Goal: Register for event/course

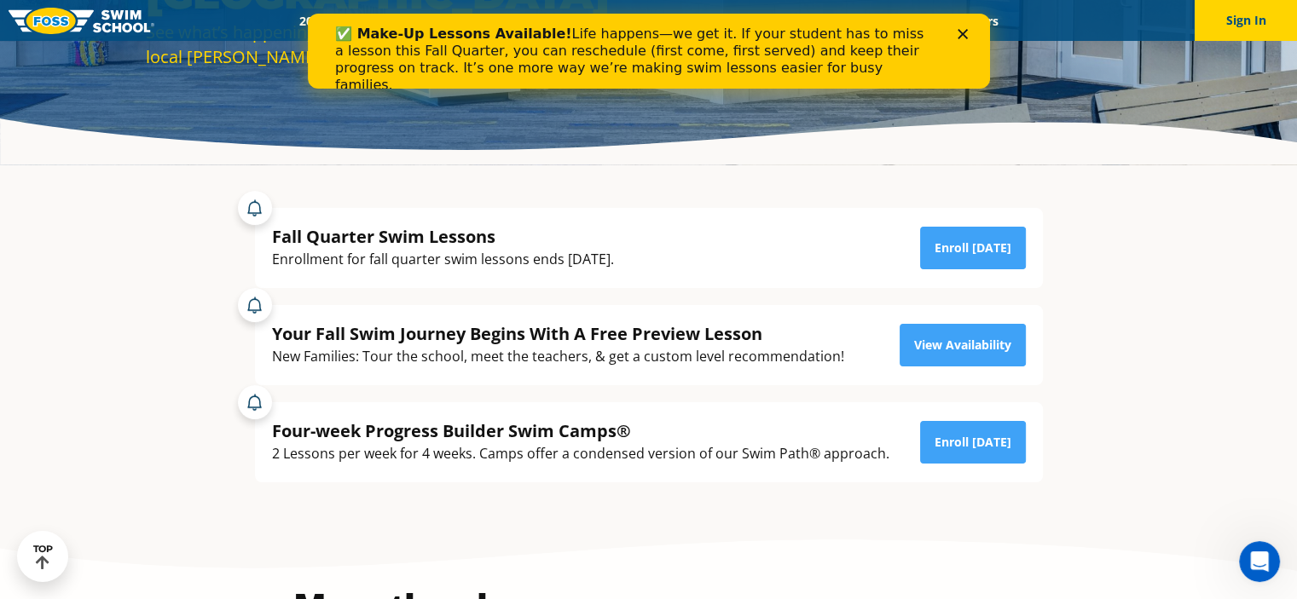
scroll to position [256, 0]
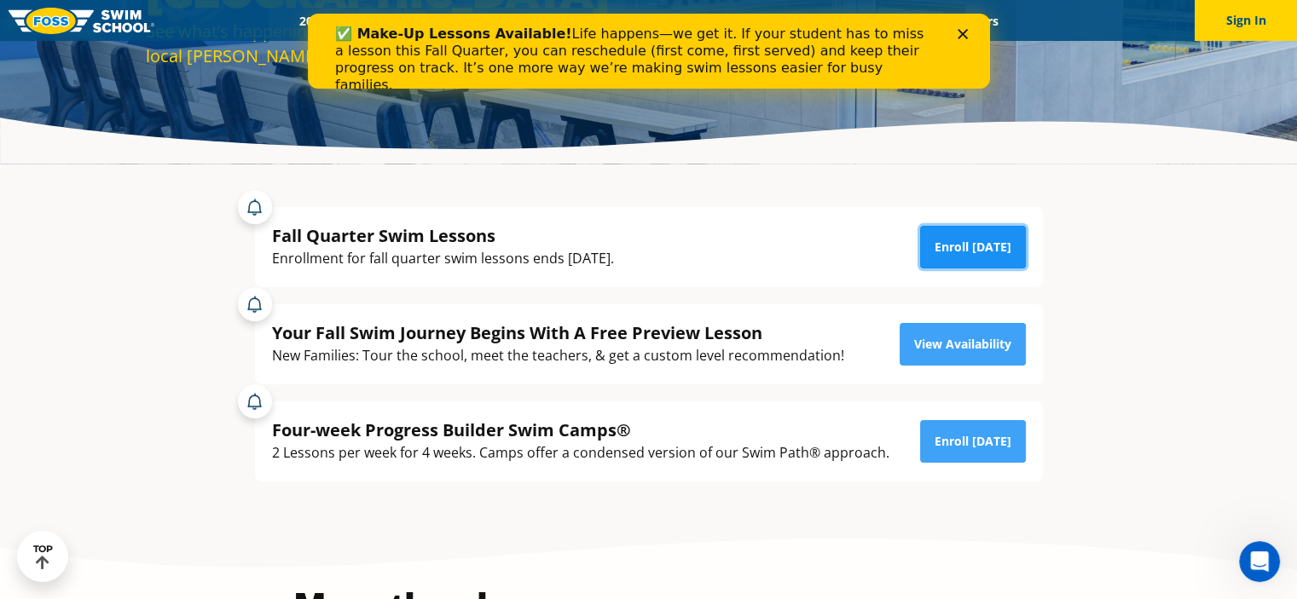
click at [956, 244] on link "Enroll [DATE]" at bounding box center [973, 247] width 106 height 43
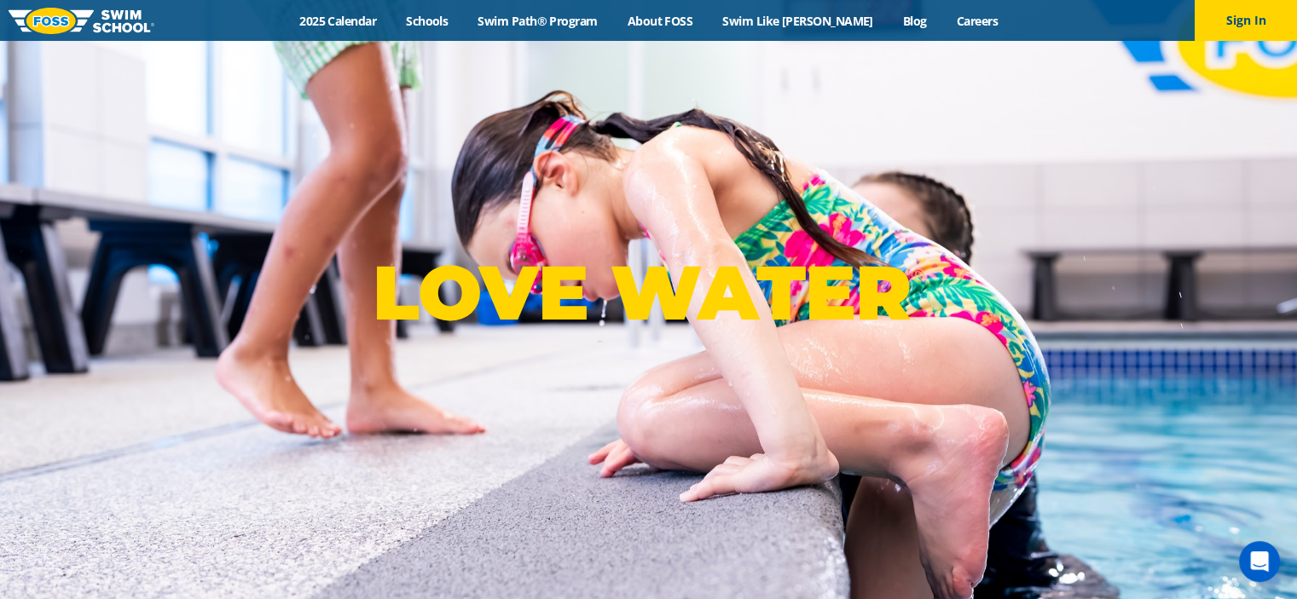
click at [636, 329] on p "LOVE WATER ®" at bounding box center [649, 292] width 552 height 91
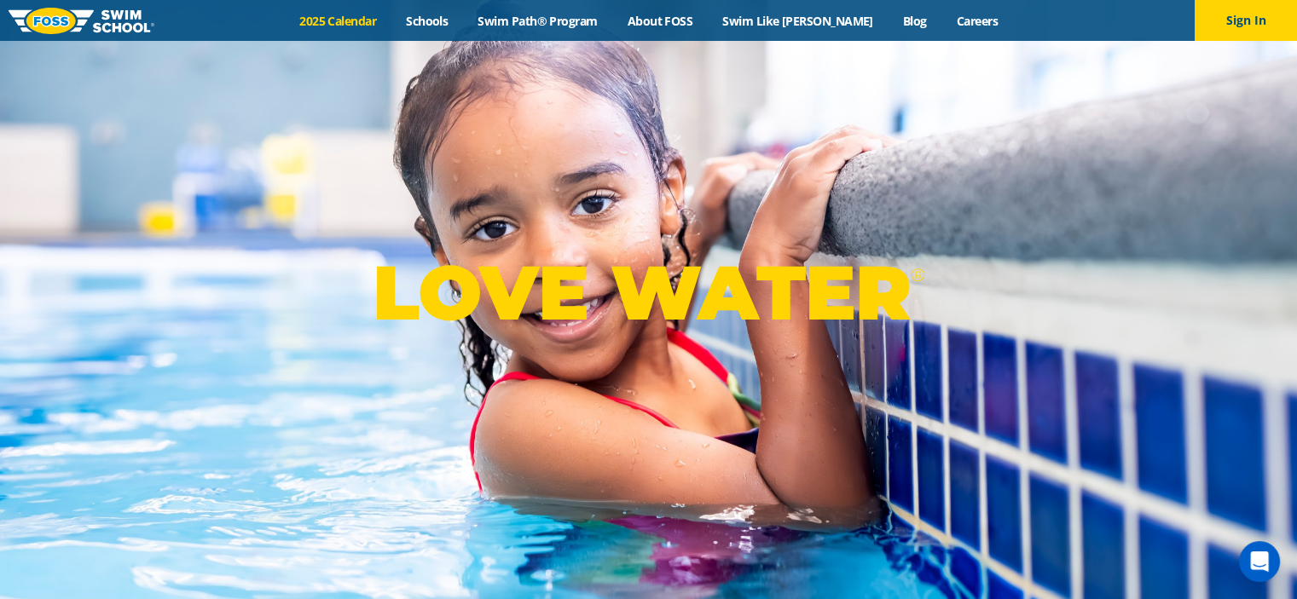
click at [379, 17] on link "2025 Calendar" at bounding box center [338, 21] width 107 height 16
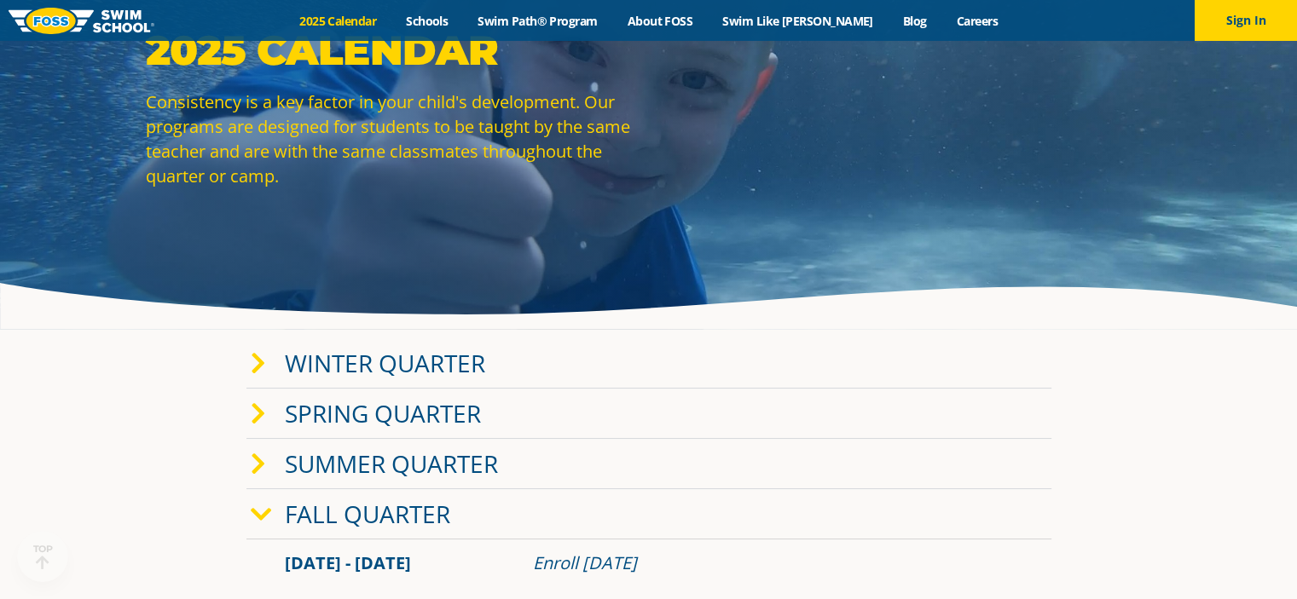
scroll to position [171, 0]
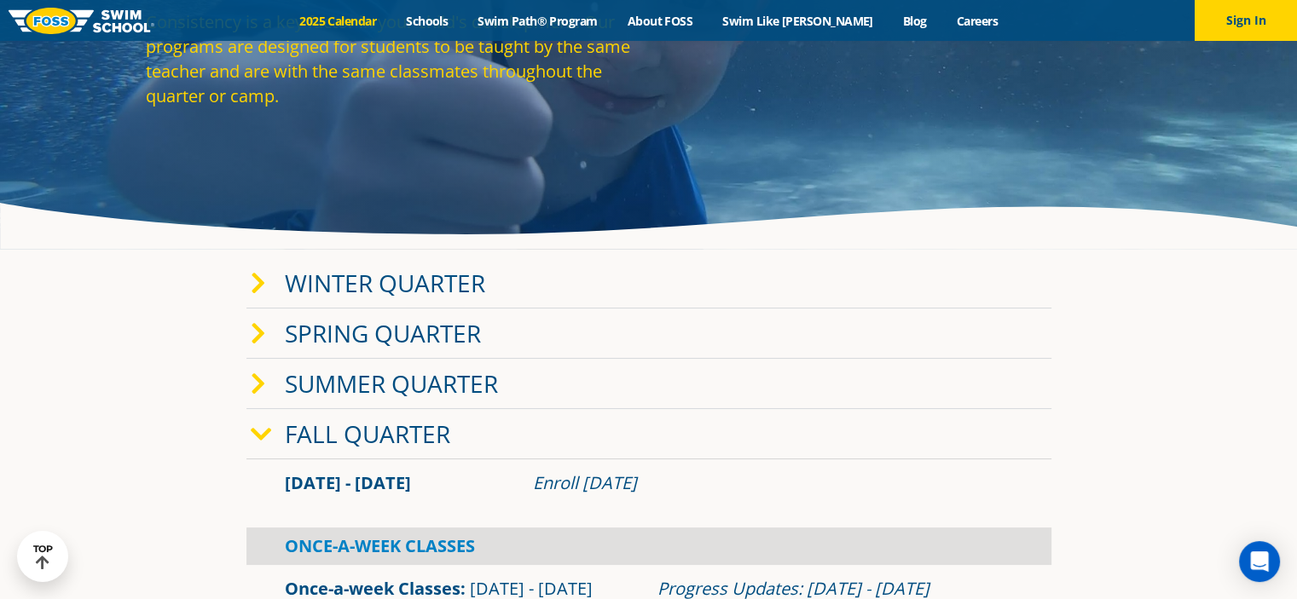
click at [449, 282] on link "Winter Quarter" at bounding box center [385, 283] width 200 height 32
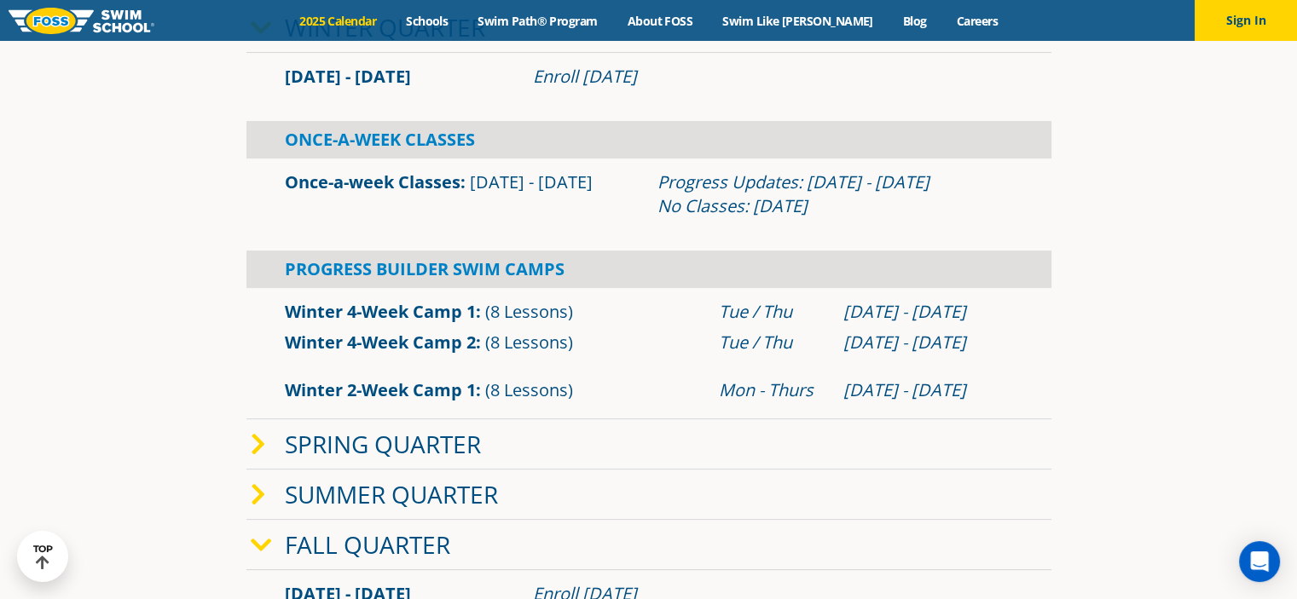
scroll to position [426, 0]
